Goal: Transaction & Acquisition: Obtain resource

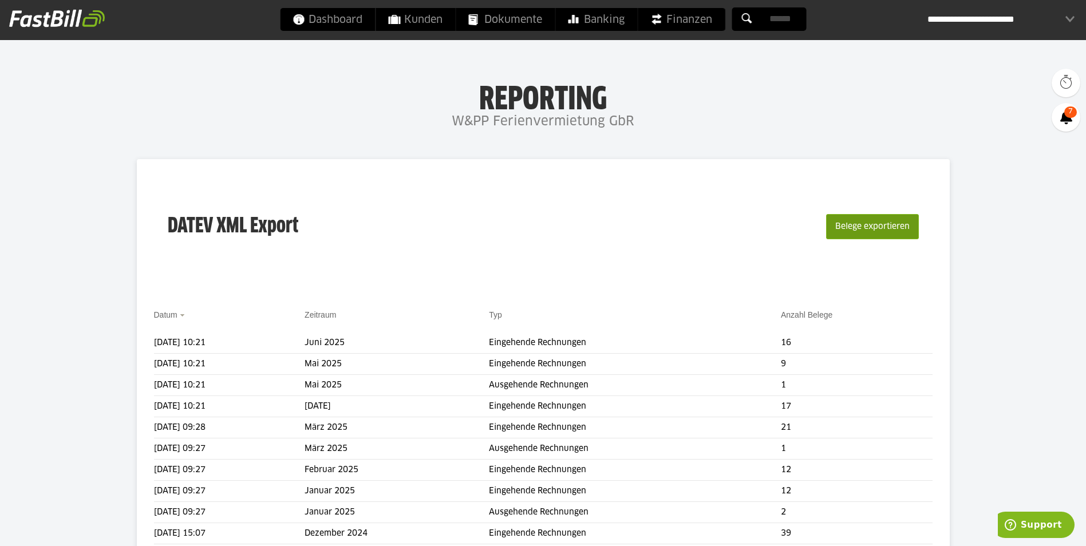
click at [851, 227] on button "Belege exportieren" at bounding box center [872, 226] width 93 height 25
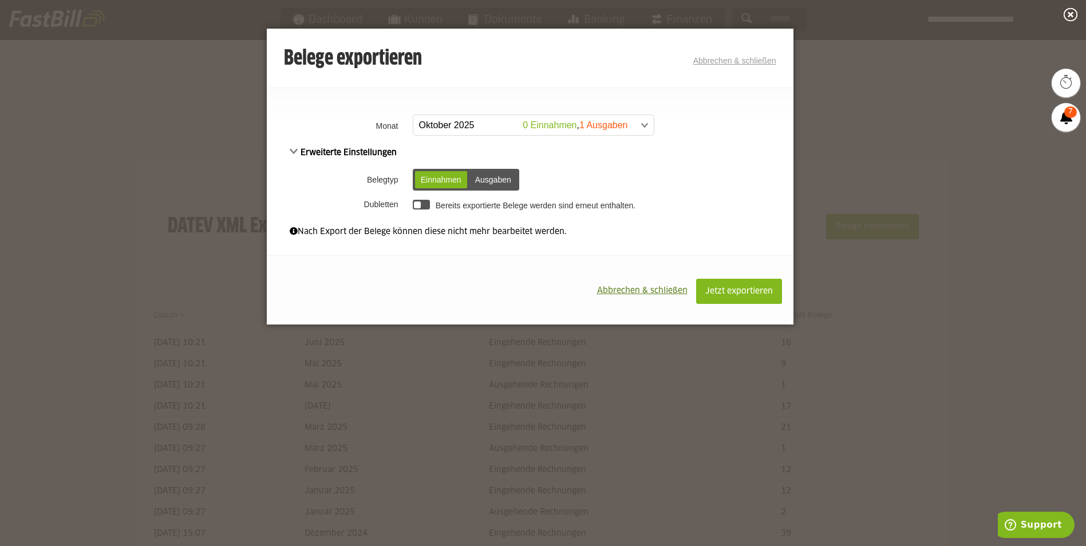
click at [441, 125] on span at bounding box center [528, 125] width 240 height 21
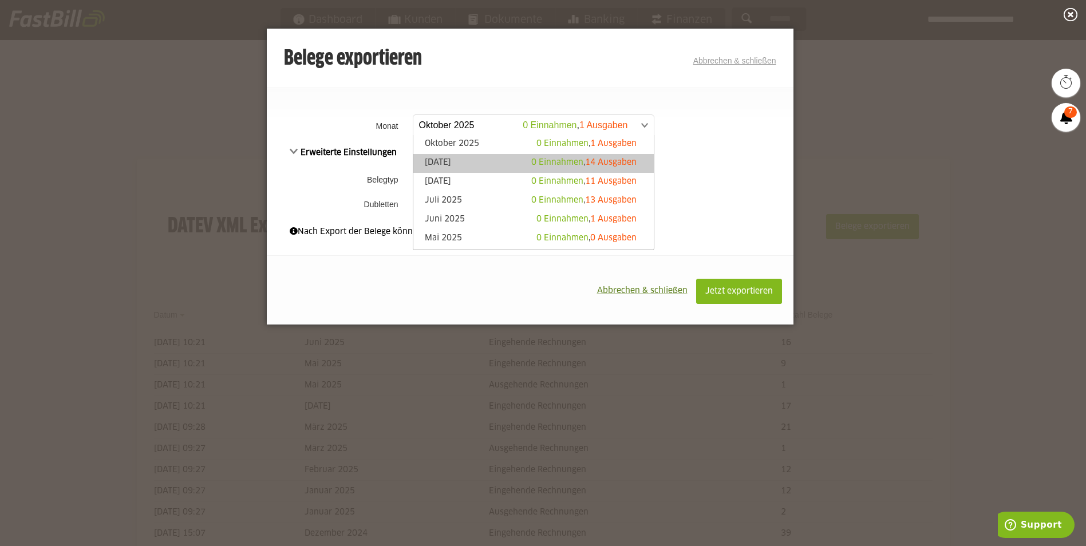
click at [464, 162] on link "[DATE] 0 Einnahmen , 14 Ausgaben" at bounding box center [533, 163] width 229 height 13
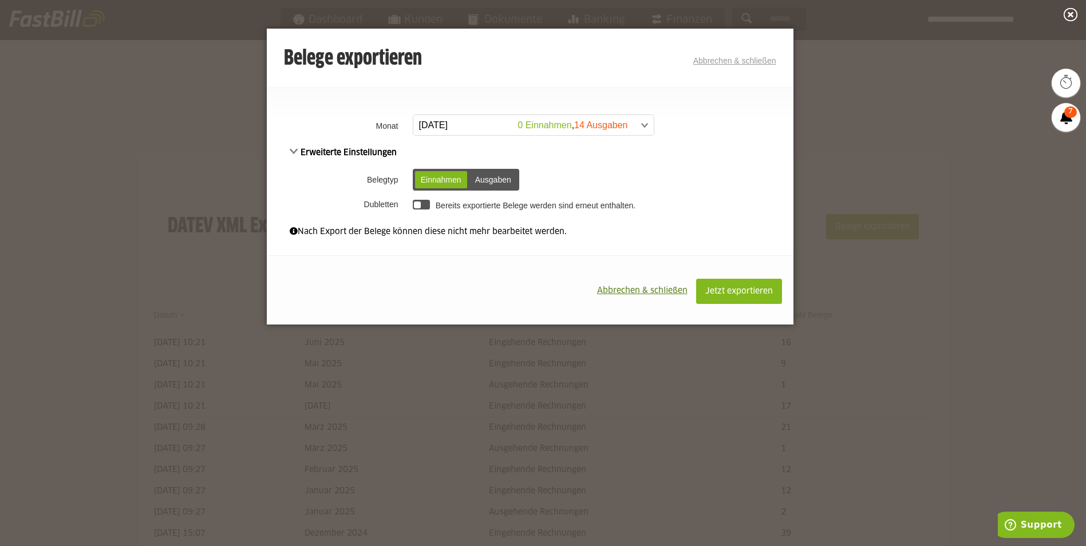
click at [492, 183] on div "Ausgaben" at bounding box center [493, 179] width 48 height 17
click at [425, 206] on div at bounding box center [422, 205] width 18 height 10
drag, startPoint x: 424, startPoint y: 206, endPoint x: 685, endPoint y: 185, distance: 261.9
click at [669, 171] on td "Einnahmen Ausgaben Einnahmen Ausgaben" at bounding box center [602, 180] width 384 height 30
click at [752, 293] on span "Jetzt exportieren" at bounding box center [739, 291] width 68 height 8
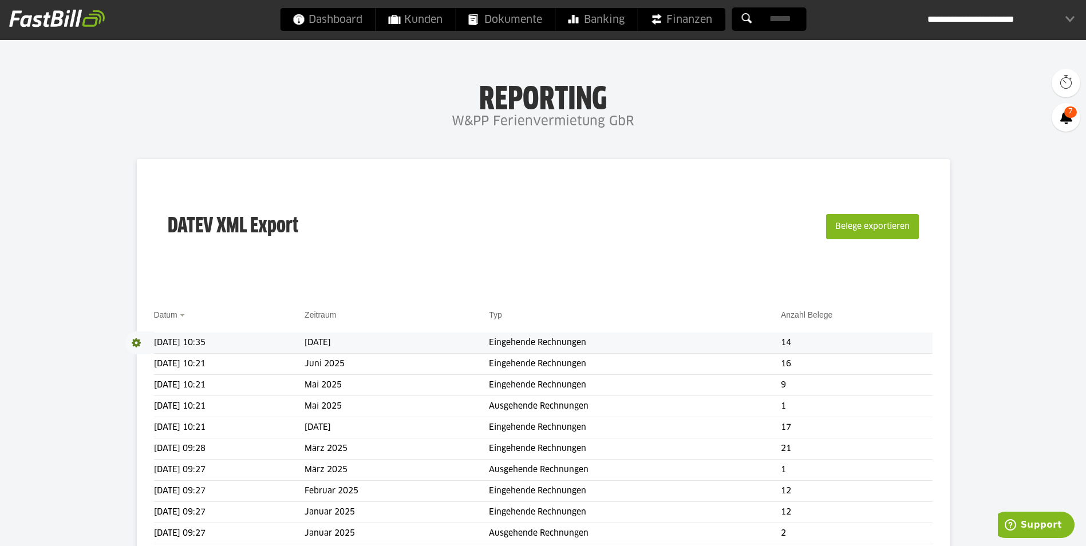
click at [134, 342] on span at bounding box center [139, 342] width 29 height 23
click at [149, 360] on link "Download" at bounding box center [155, 358] width 61 height 13
